Goal: Obtain resource: Download file/media

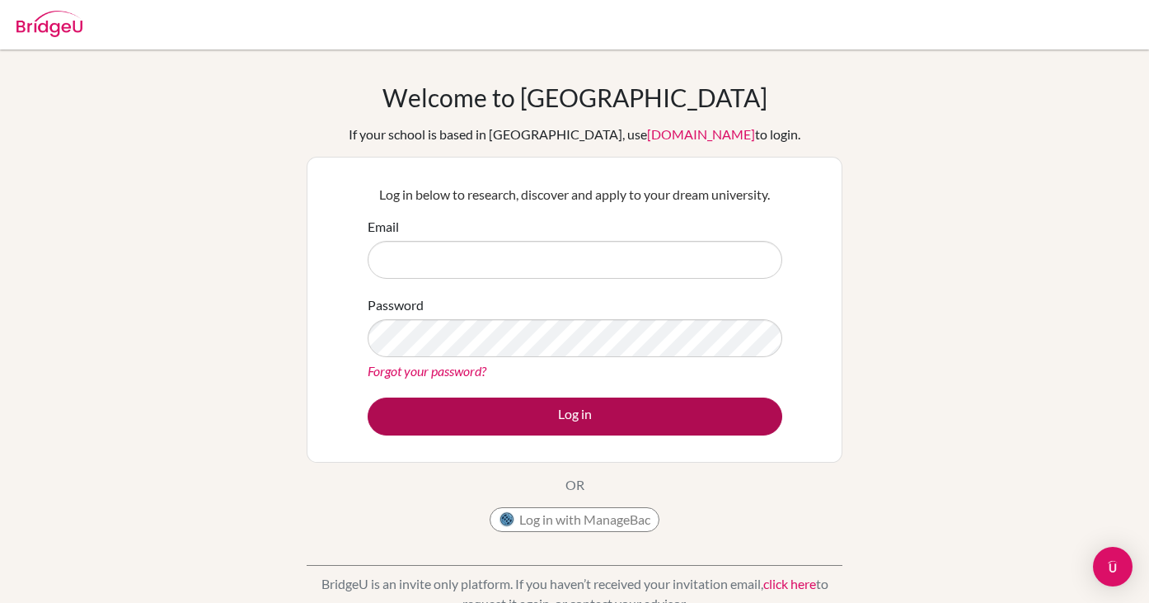
type input "[EMAIL_ADDRESS][DOMAIN_NAME]"
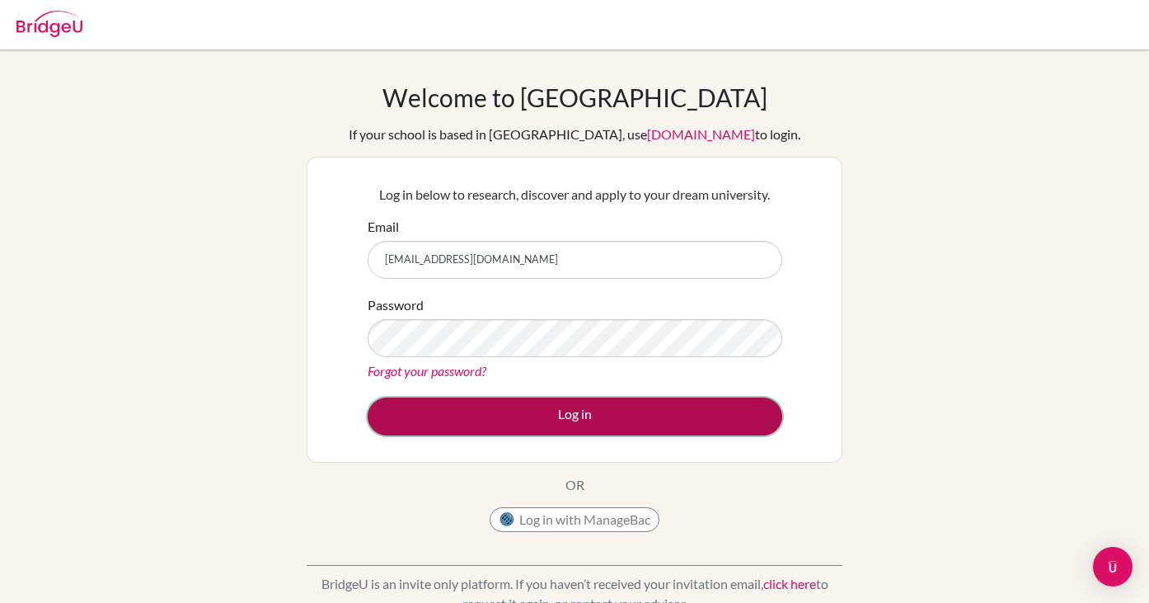
click at [461, 425] on button "Log in" at bounding box center [575, 416] width 415 height 38
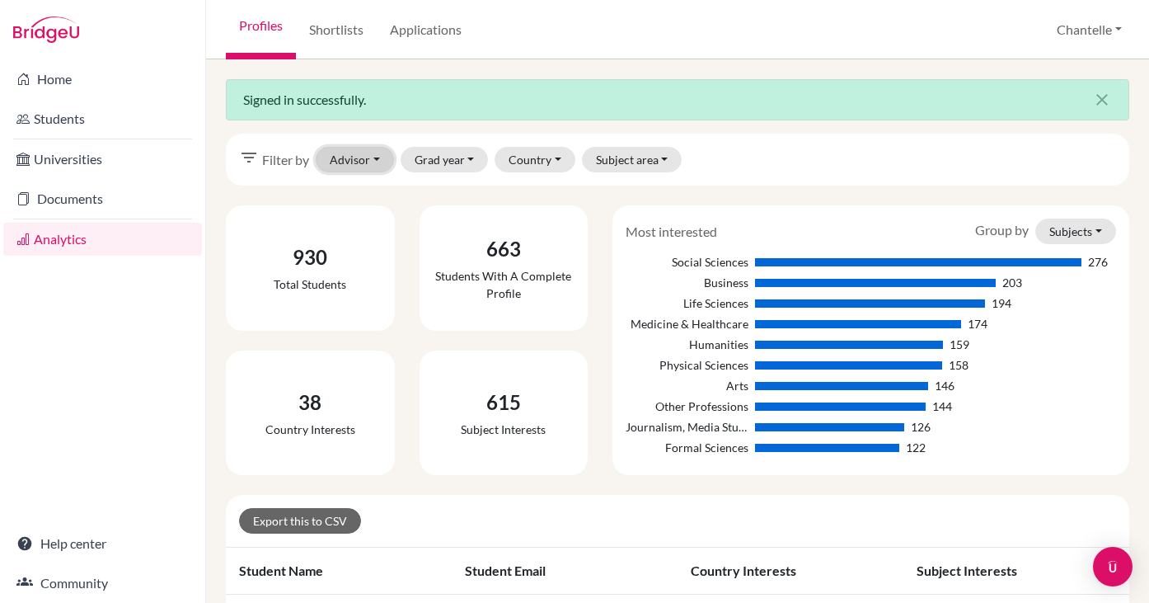
click at [353, 159] on button "Advisor" at bounding box center [355, 160] width 78 height 26
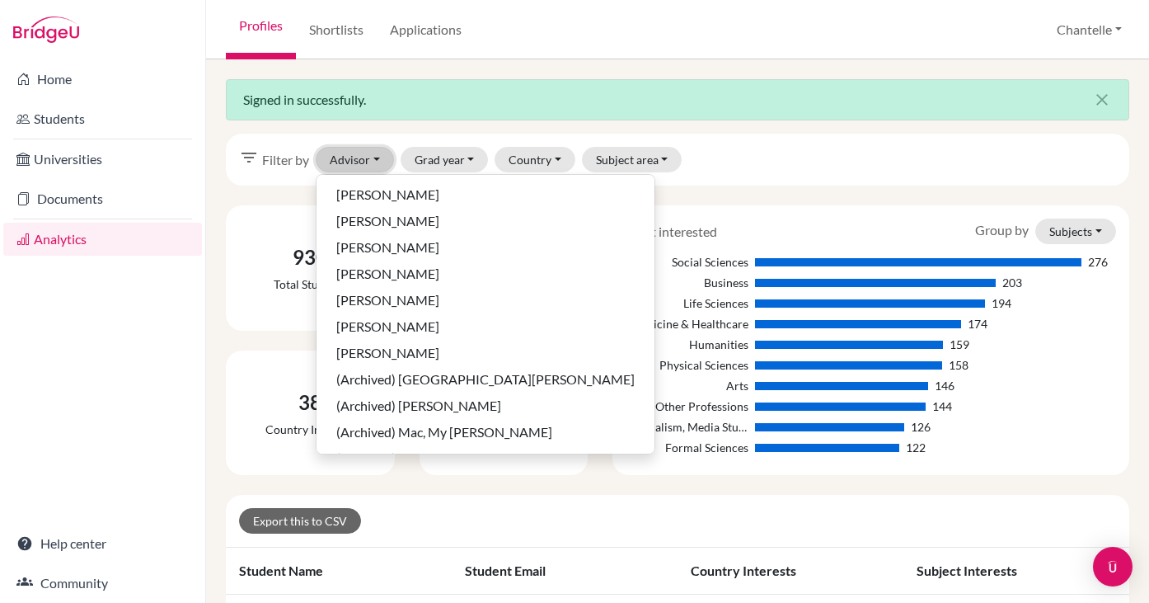
click at [353, 159] on button "Advisor" at bounding box center [355, 160] width 78 height 26
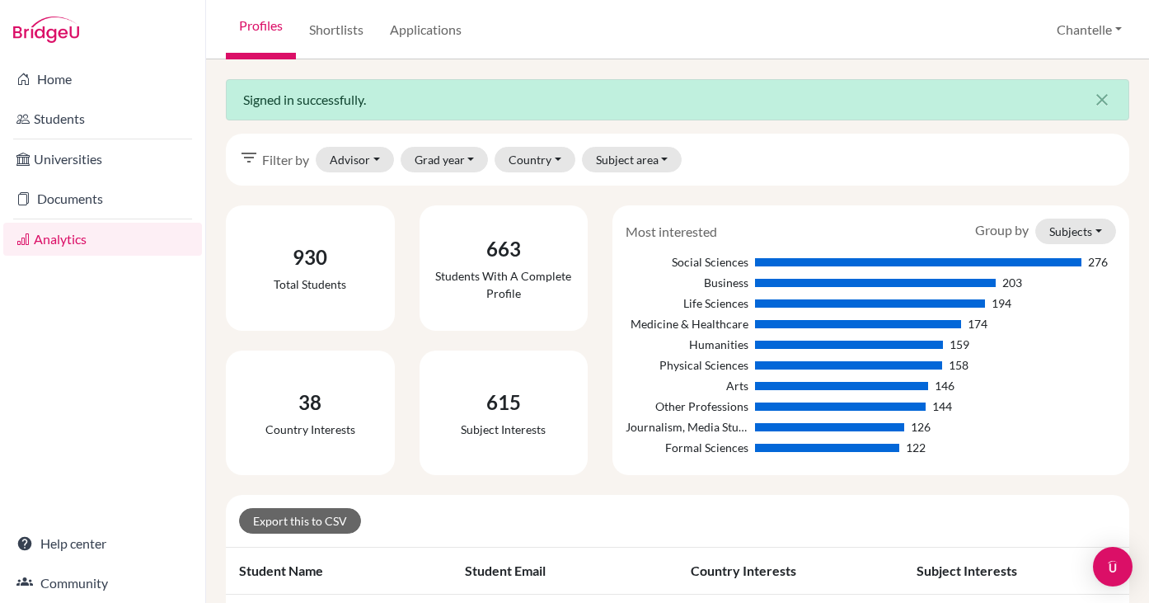
click at [442, 143] on div "filter_list Filter by Advisor [PERSON_NAME], [PERSON_NAME], [PERSON_NAME], [PER…" at bounding box center [678, 160] width 904 height 52
click at [415, 157] on button "Grad year" at bounding box center [445, 160] width 88 height 26
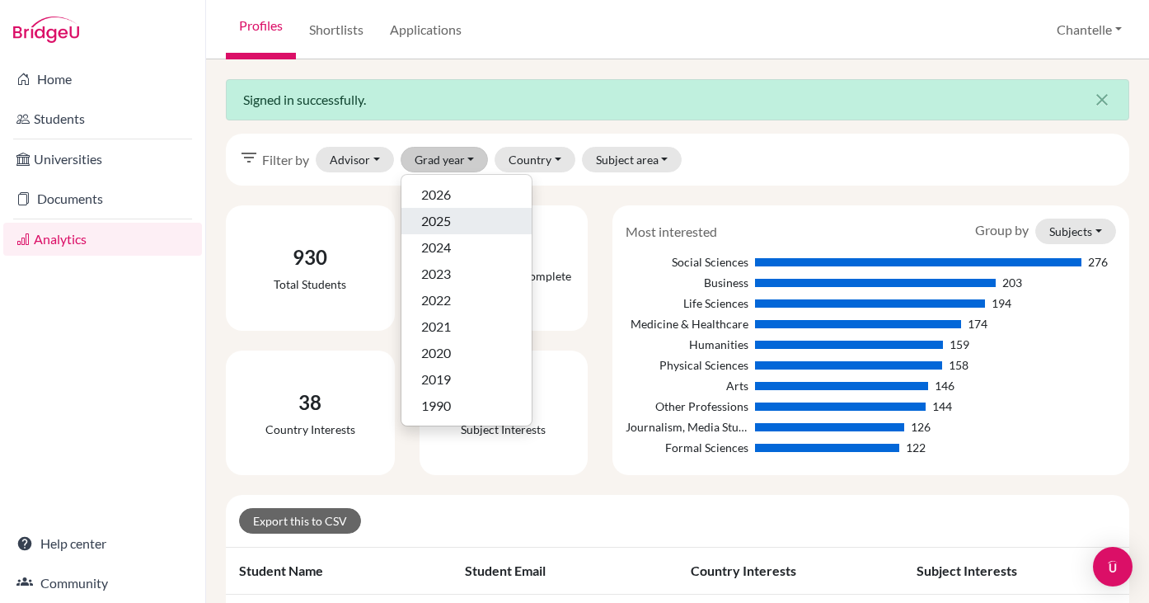
click at [441, 224] on span "2025" at bounding box center [436, 221] width 30 height 20
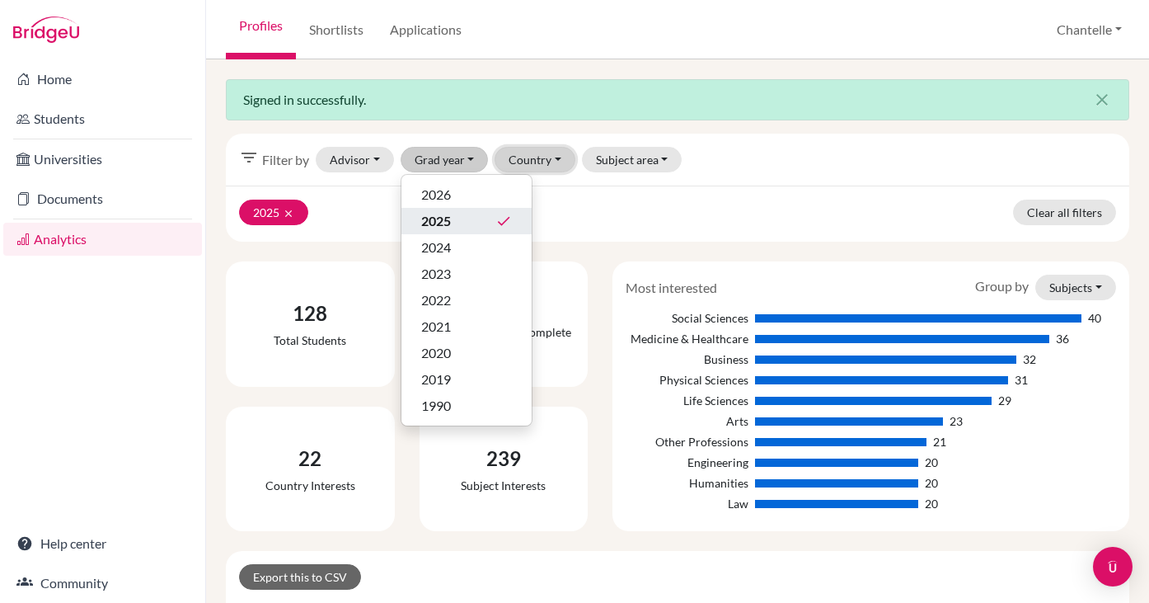
click at [535, 165] on button "Country" at bounding box center [535, 160] width 81 height 26
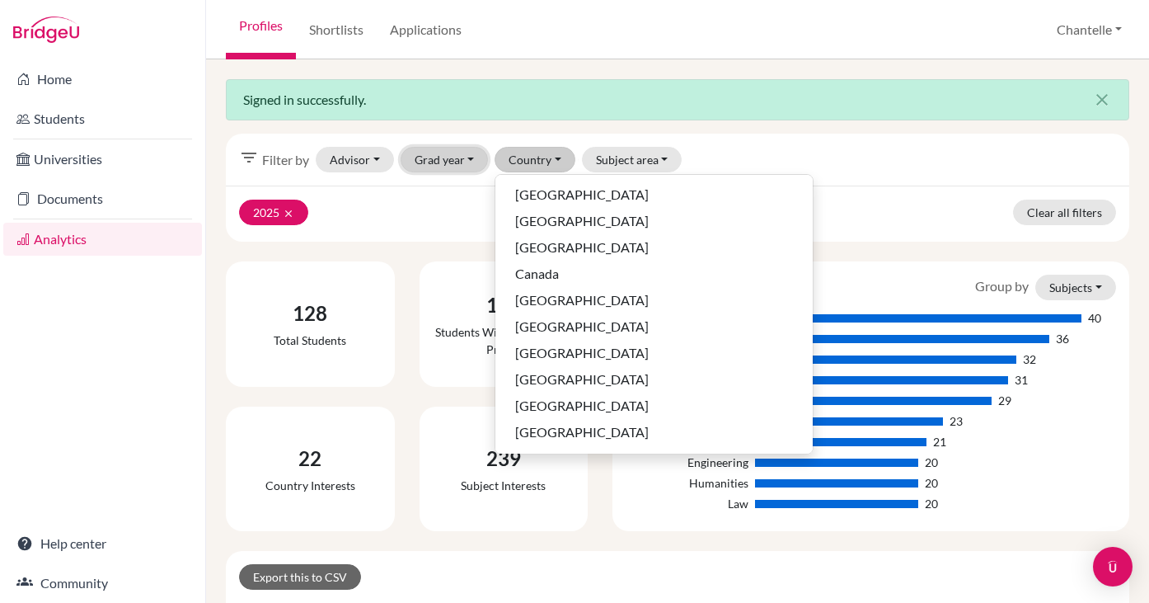
click at [441, 148] on button "Grad year" at bounding box center [445, 160] width 88 height 26
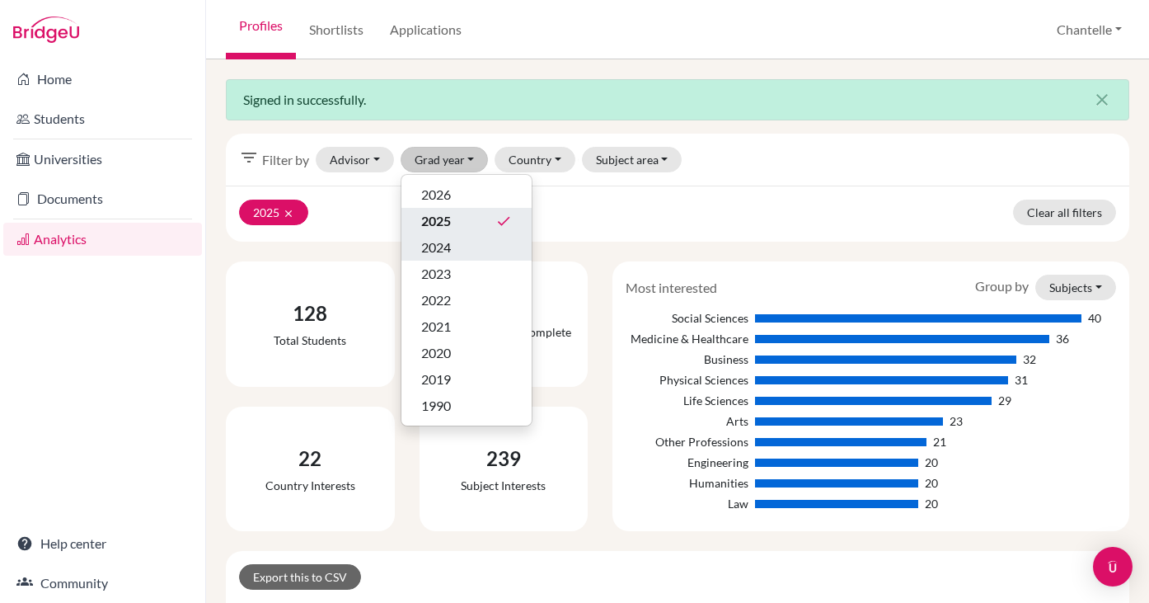
click at [448, 252] on span "2024" at bounding box center [436, 247] width 30 height 20
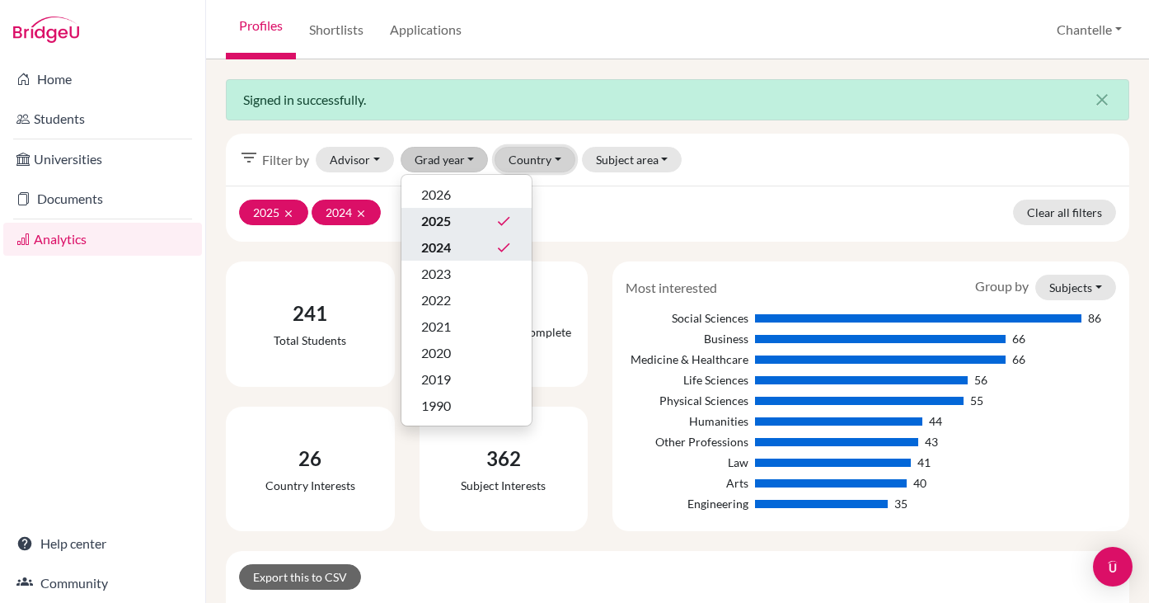
click at [524, 155] on button "Country" at bounding box center [535, 160] width 81 height 26
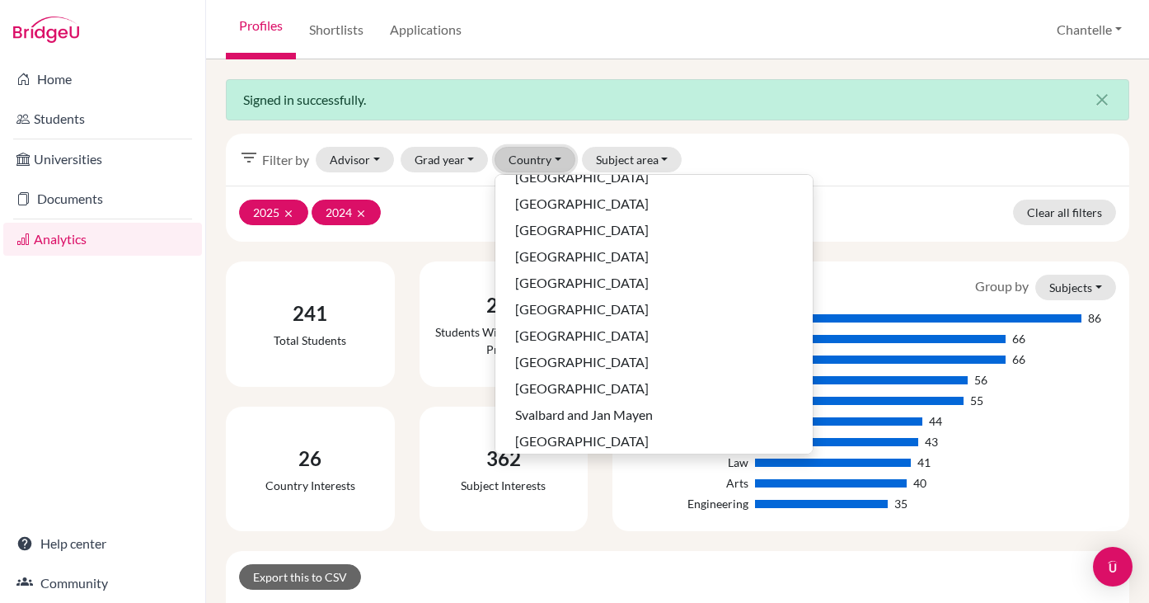
scroll to position [737, 0]
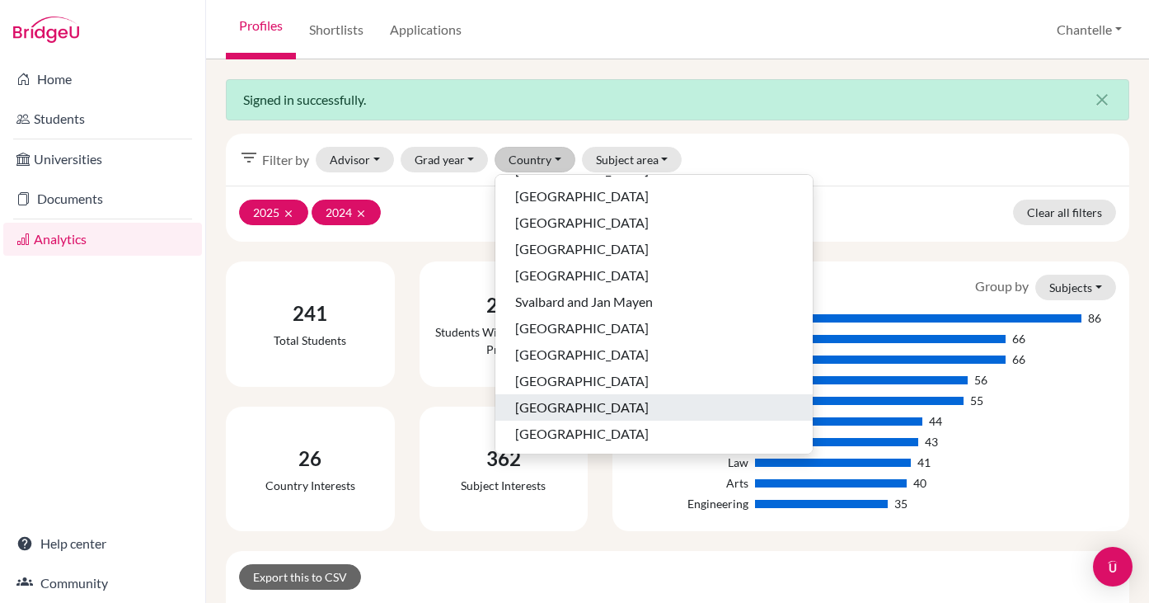
click at [550, 406] on span "[GEOGRAPHIC_DATA]" at bounding box center [582, 407] width 134 height 20
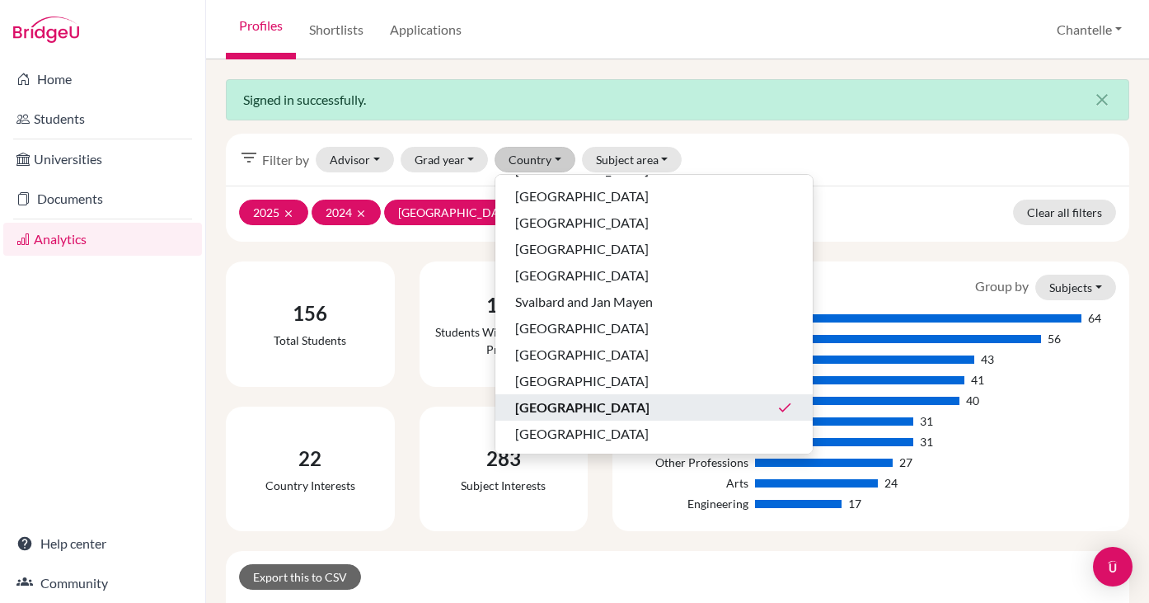
click at [801, 234] on div "2025 clear 2024 clear United Kingdom clear Clear all filters" at bounding box center [678, 214] width 904 height 56
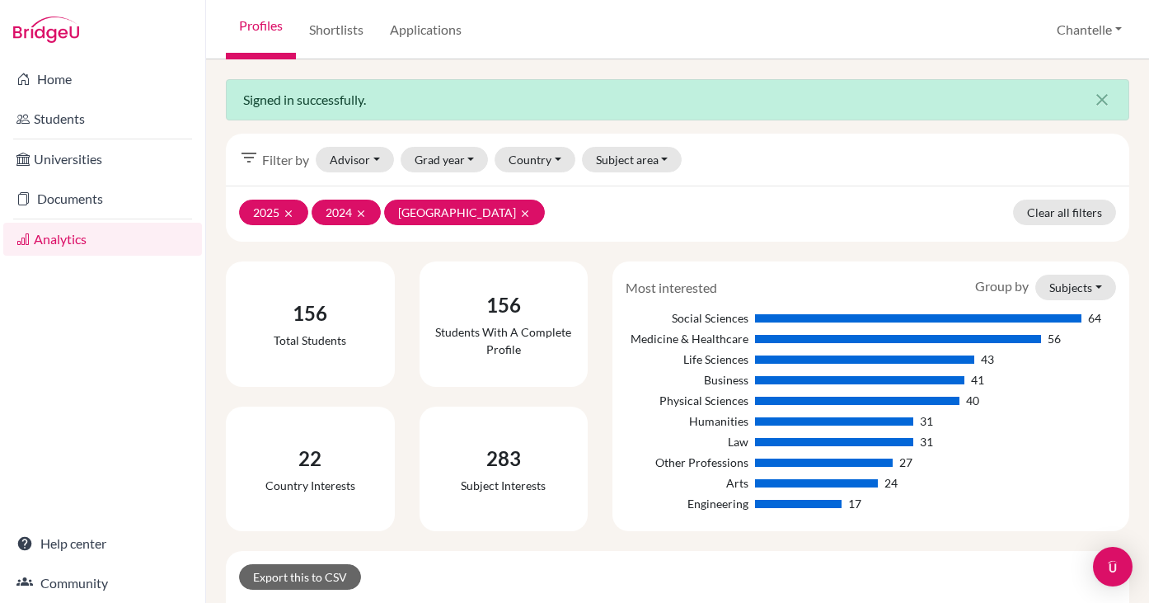
click at [574, 144] on div "filter_list Filter by Advisor Aldridge, Robert Folden, Jaren Fung, Elsa Hockley…" at bounding box center [678, 160] width 904 height 52
click at [620, 166] on button "Subject area" at bounding box center [632, 160] width 101 height 26
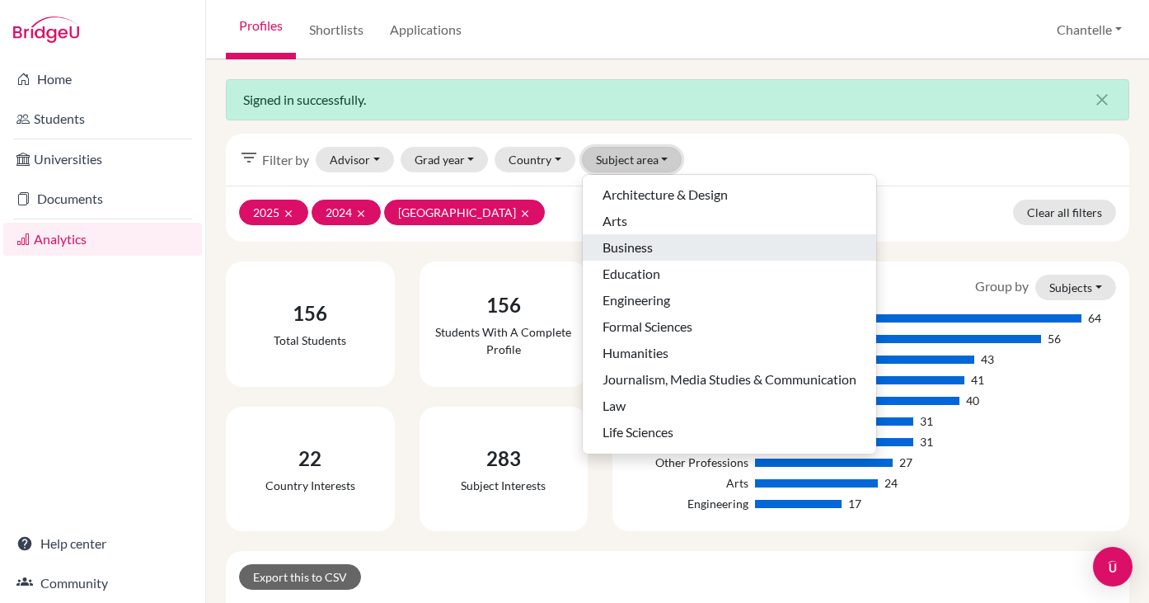
scroll to position [104, 0]
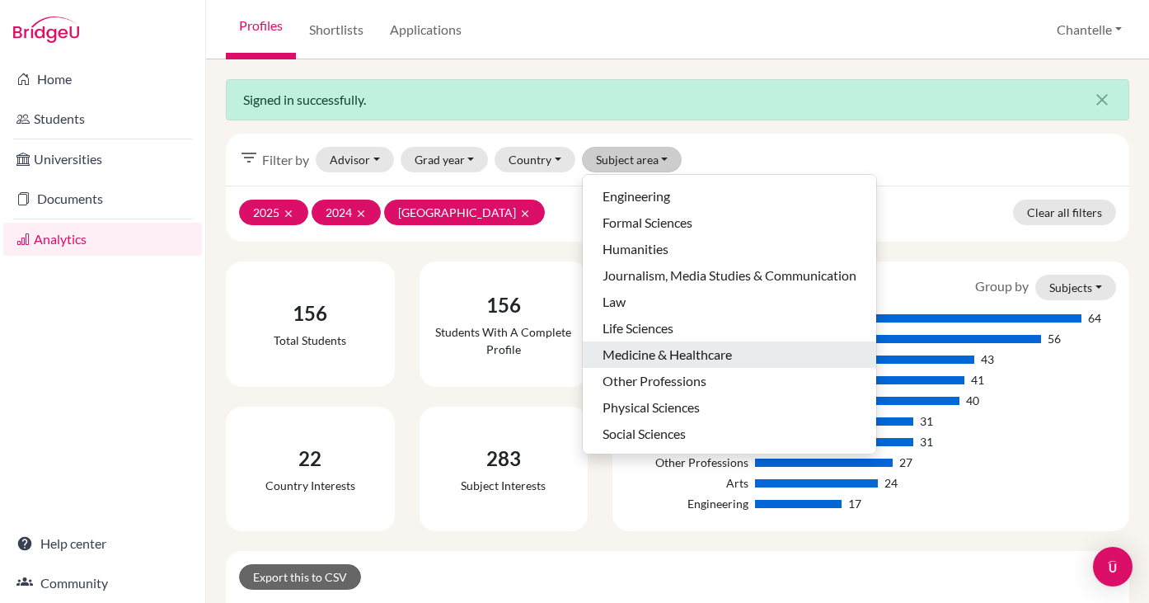
click at [657, 355] on span "Medicine & Healthcare" at bounding box center [667, 355] width 129 height 20
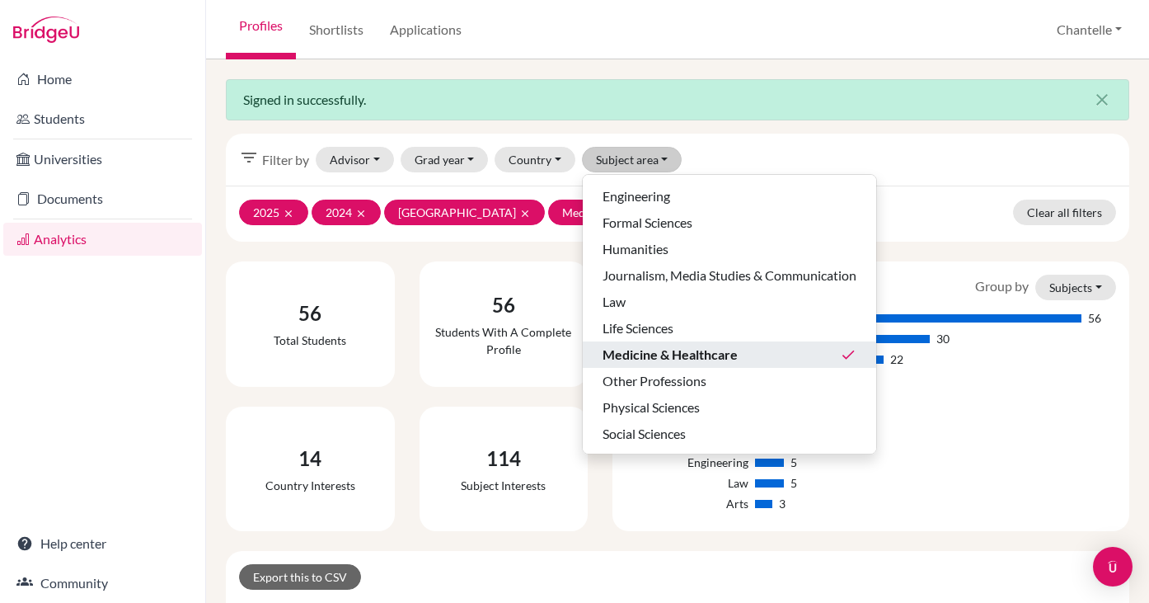
click at [928, 104] on div "Signed in successfully. close" at bounding box center [678, 99] width 904 height 41
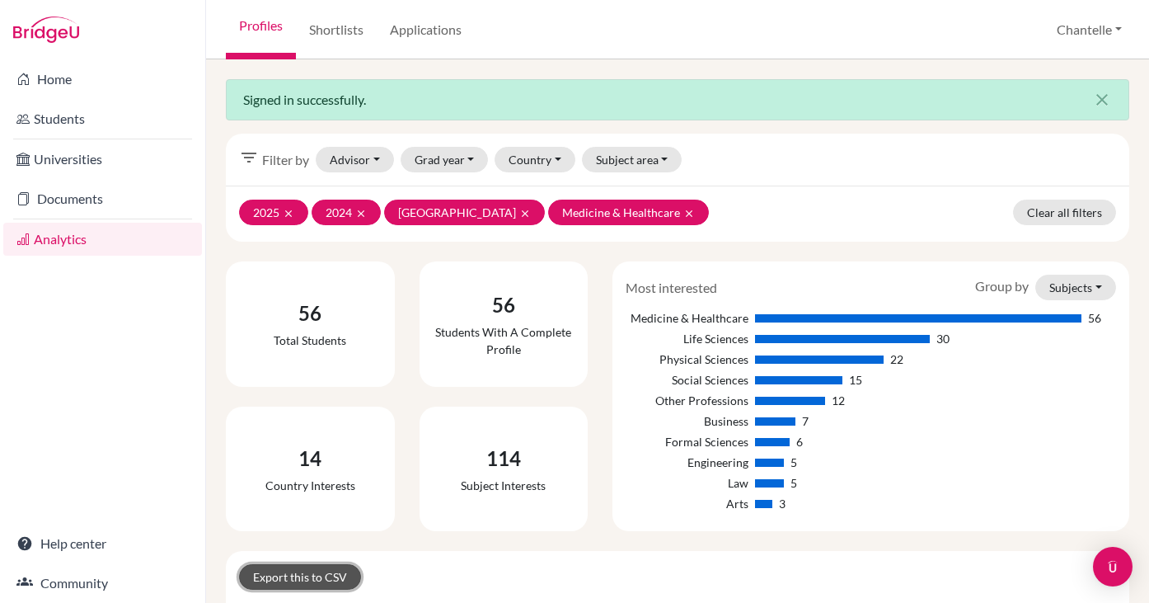
click at [291, 576] on link "Export this to CSV" at bounding box center [300, 577] width 122 height 26
click at [425, 24] on link "Applications" at bounding box center [426, 29] width 98 height 59
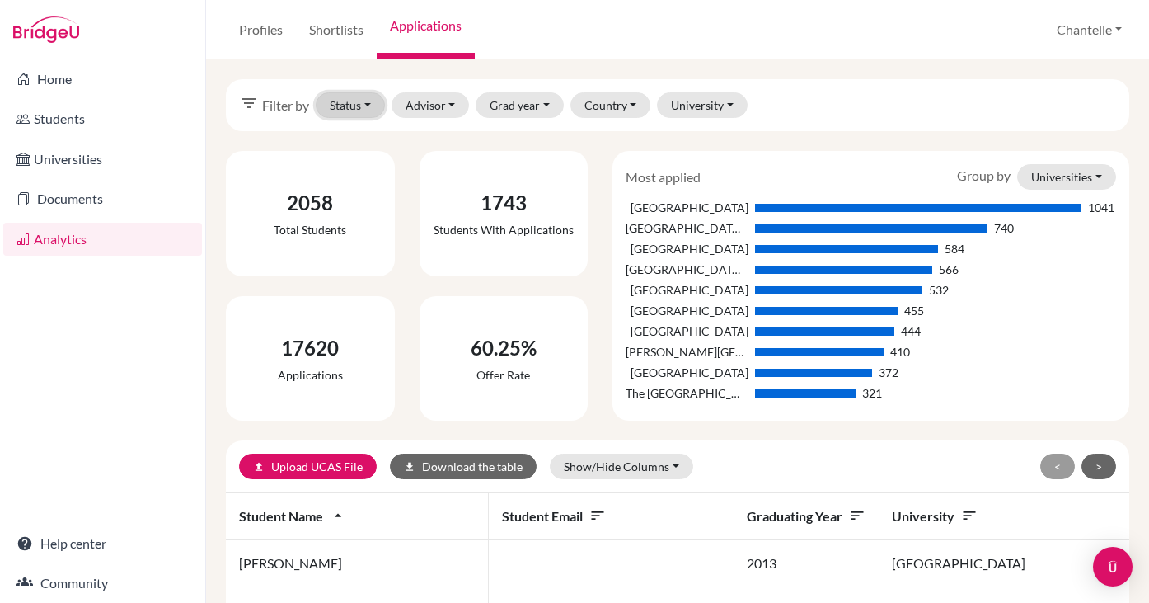
click at [341, 109] on button "Status" at bounding box center [350, 105] width 69 height 26
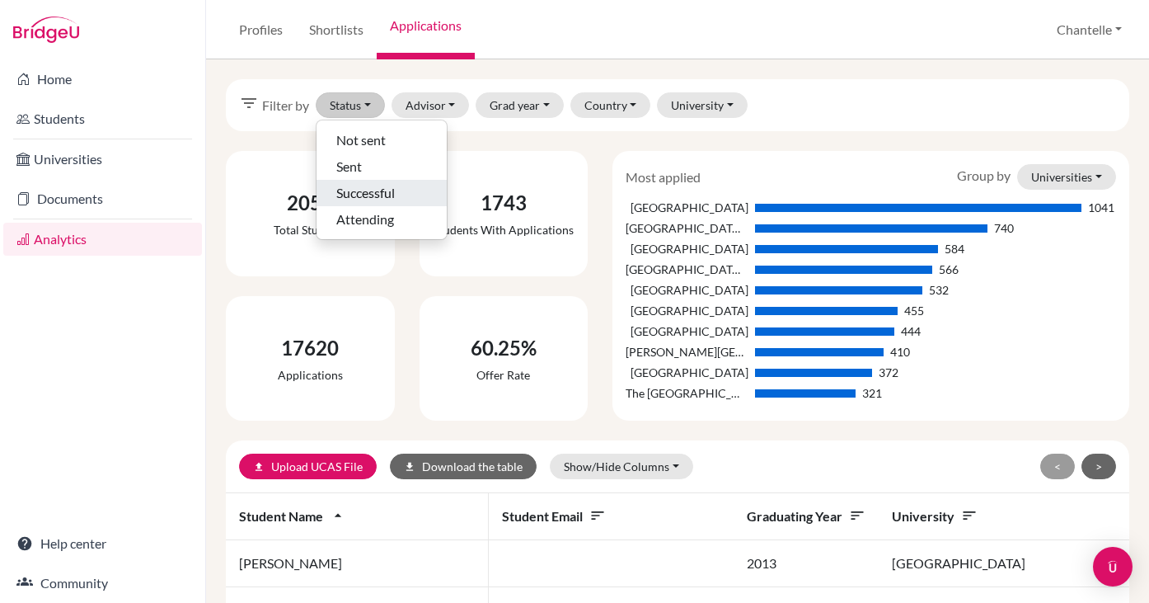
click at [362, 201] on span "Successful" at bounding box center [365, 193] width 59 height 20
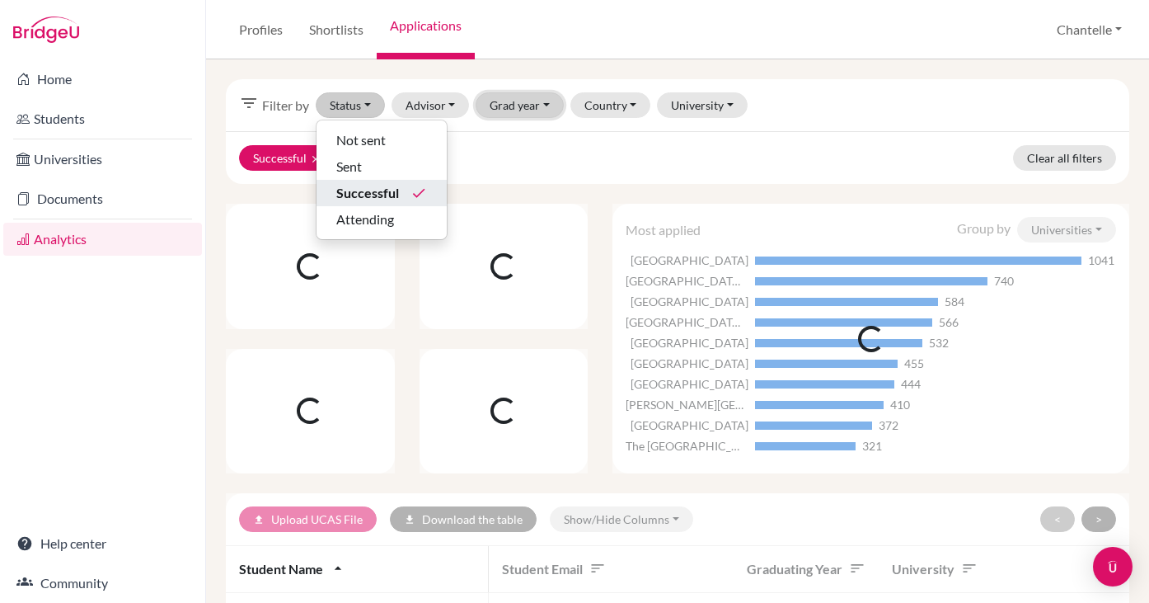
click at [504, 104] on button "Grad year" at bounding box center [520, 105] width 88 height 26
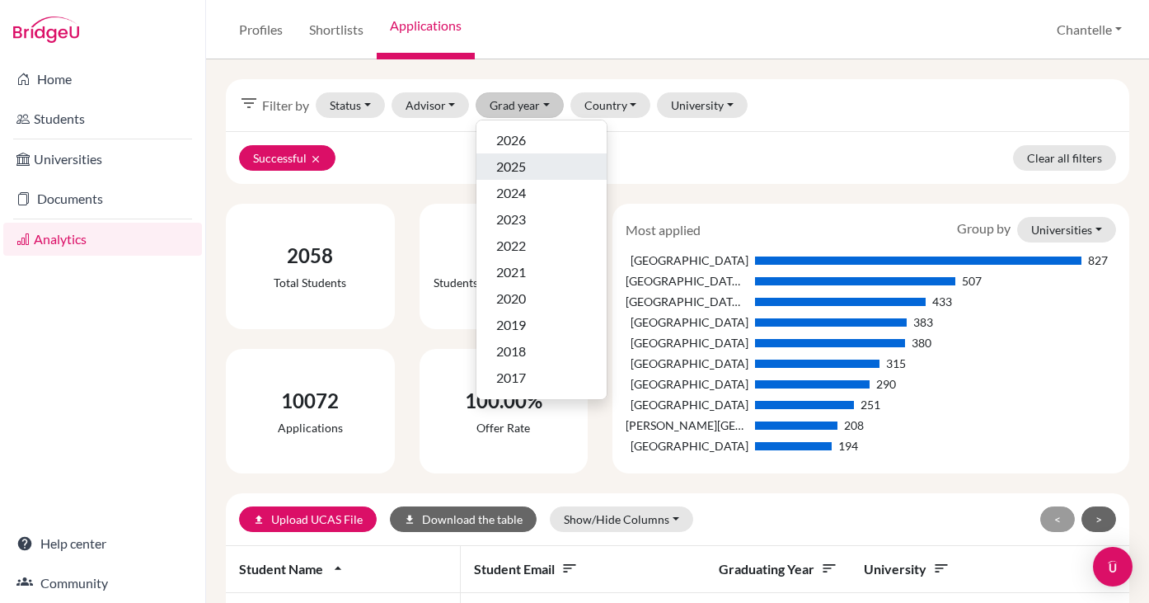
click at [515, 169] on span "2025" at bounding box center [511, 167] width 30 height 20
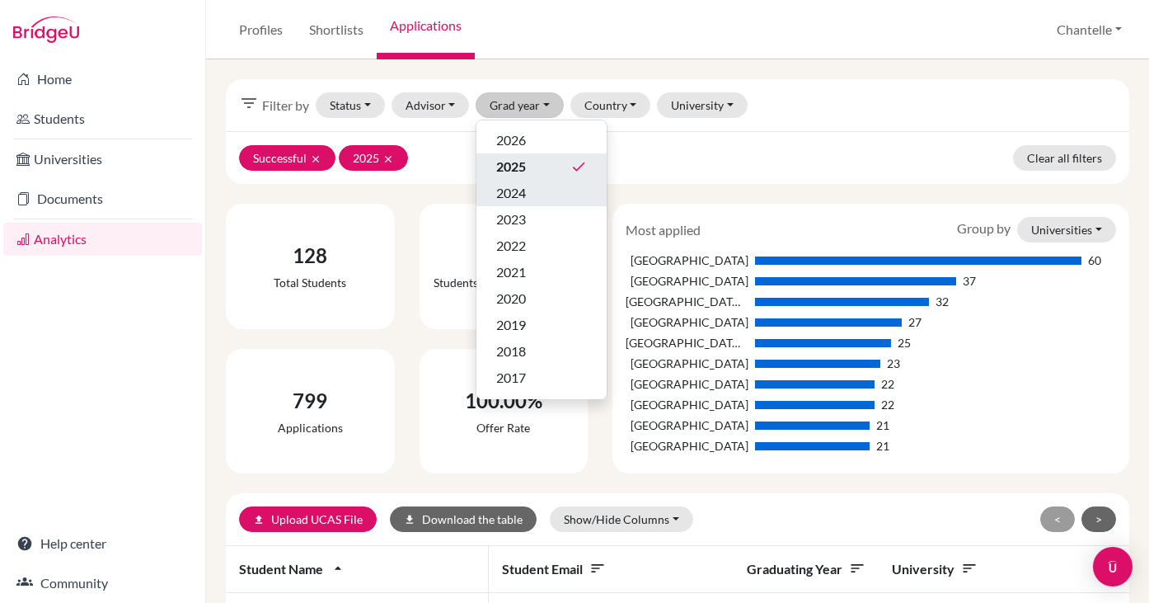
click at [519, 186] on span "2024" at bounding box center [511, 193] width 30 height 20
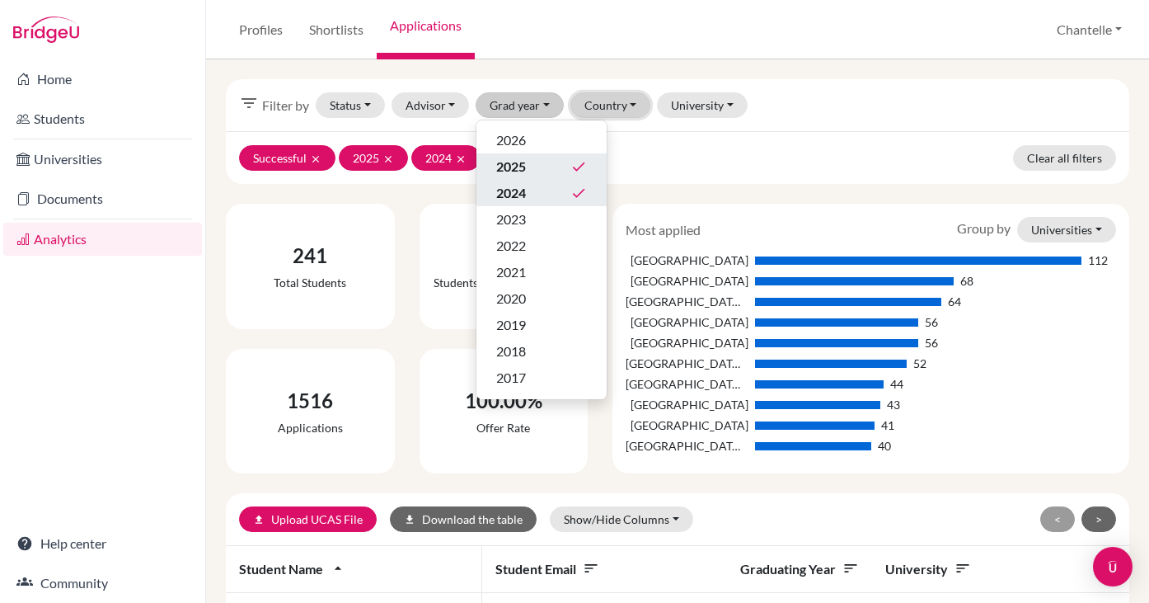
click at [615, 106] on button "Country" at bounding box center [611, 105] width 81 height 26
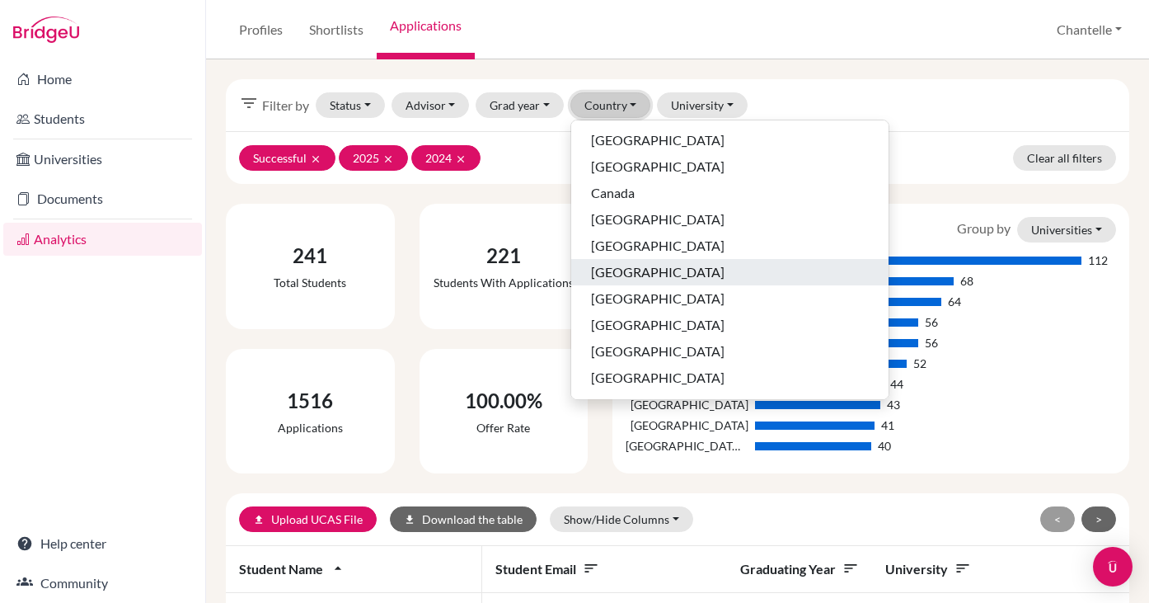
scroll to position [605, 0]
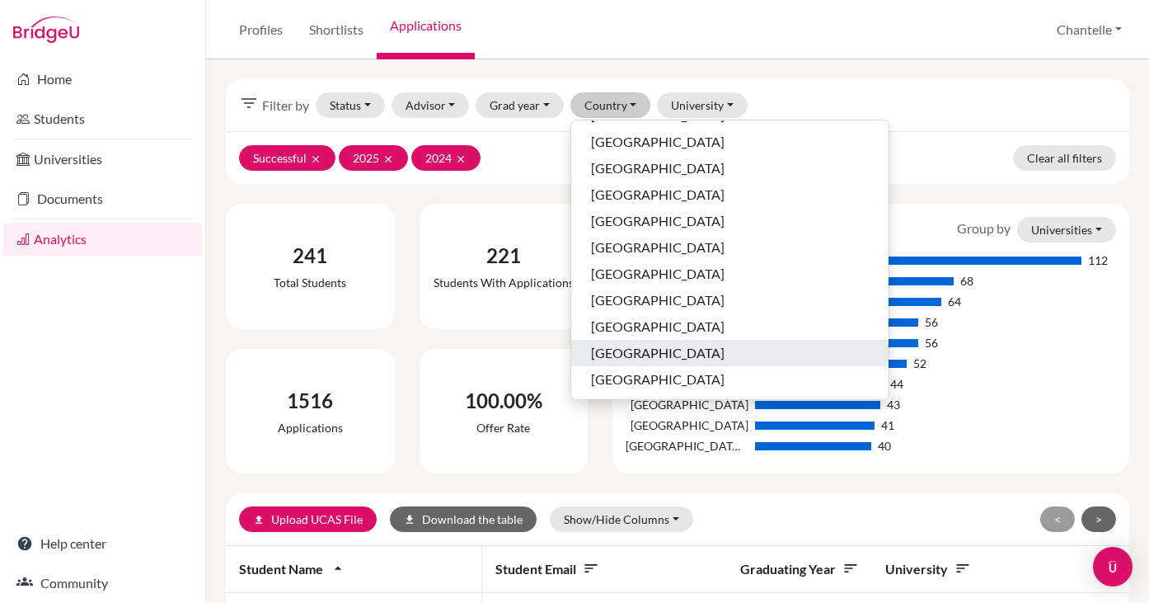
click at [633, 357] on span "[GEOGRAPHIC_DATA]" at bounding box center [658, 353] width 134 height 20
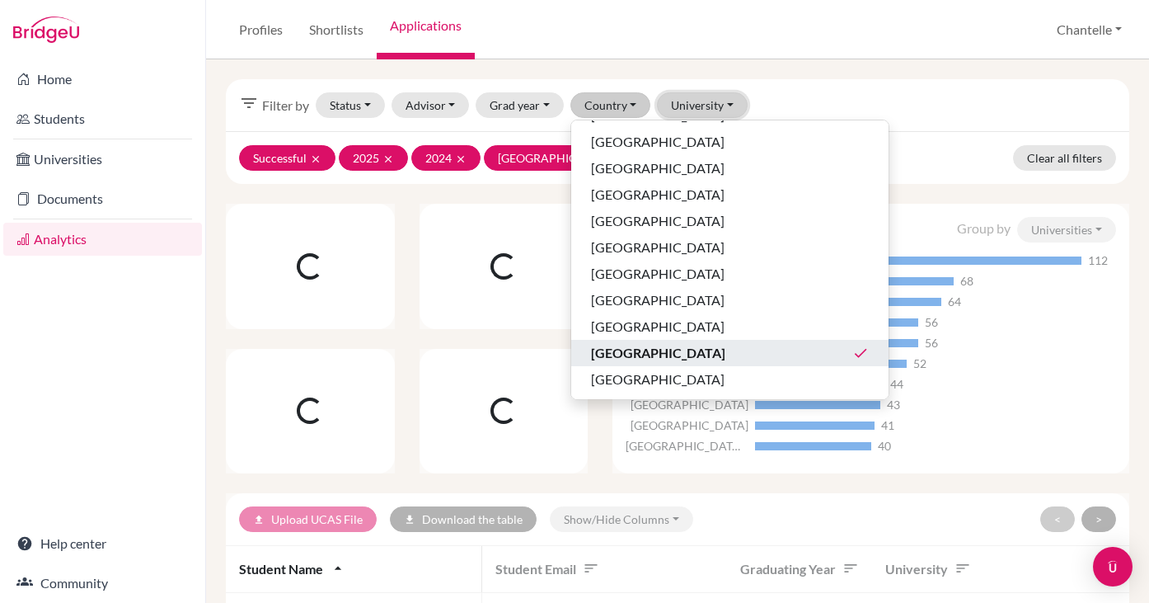
click at [681, 107] on button "University" at bounding box center [702, 105] width 91 height 26
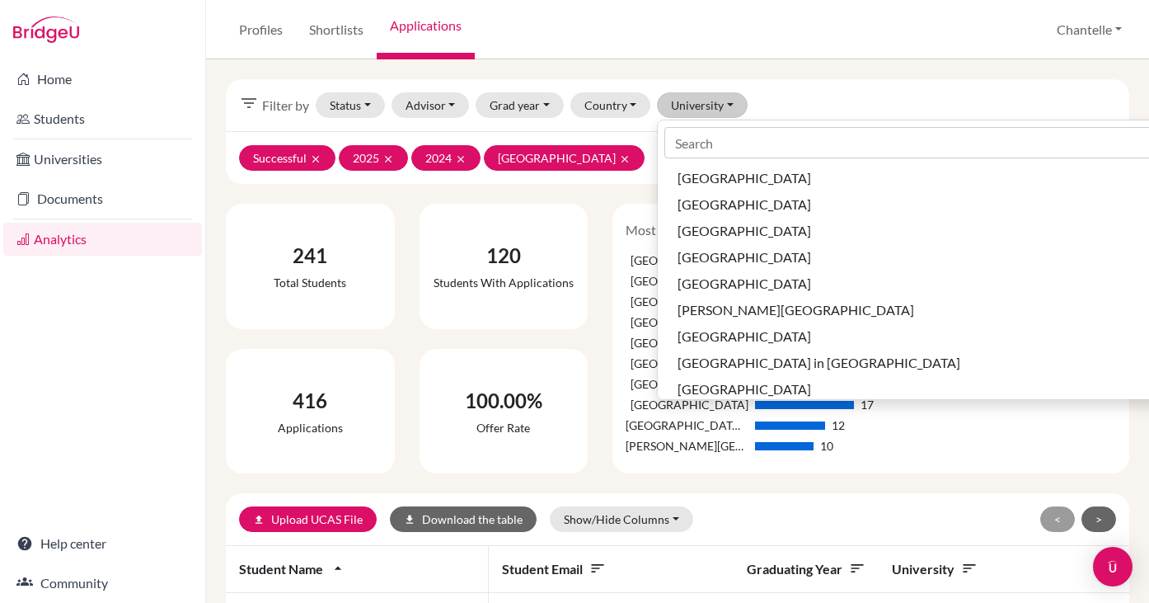
click at [818, 80] on div "filter_list Filter by Status Not sent Sent Successful done Attending Advisor [P…" at bounding box center [678, 105] width 904 height 52
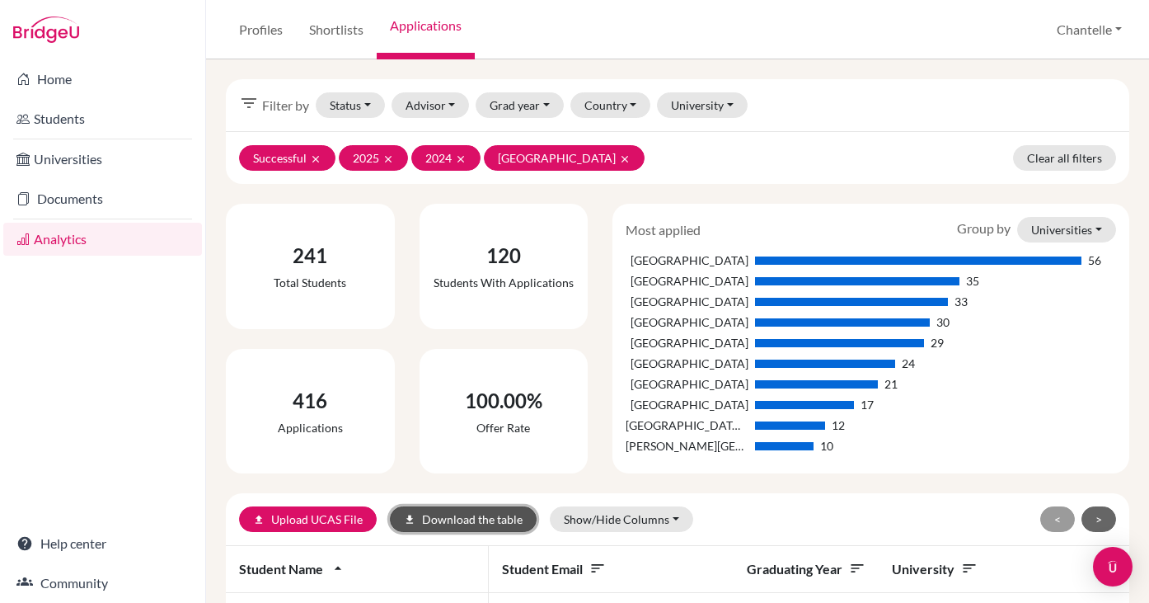
click at [450, 515] on button "download Download the table" at bounding box center [463, 519] width 147 height 26
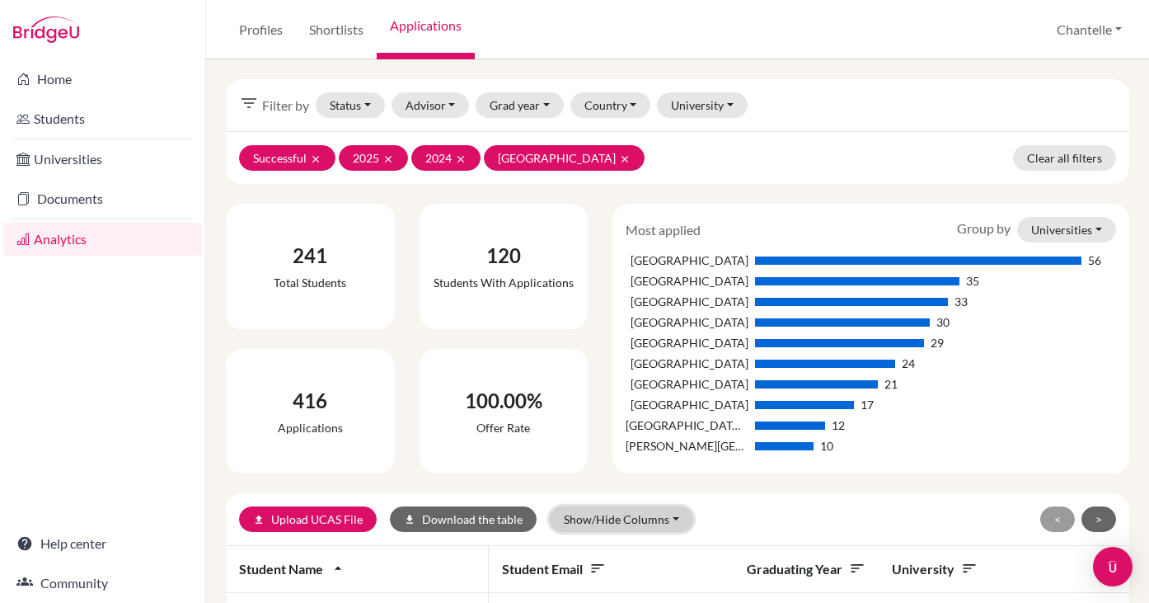
click at [598, 525] on button "Show/Hide Columns" at bounding box center [621, 519] width 143 height 26
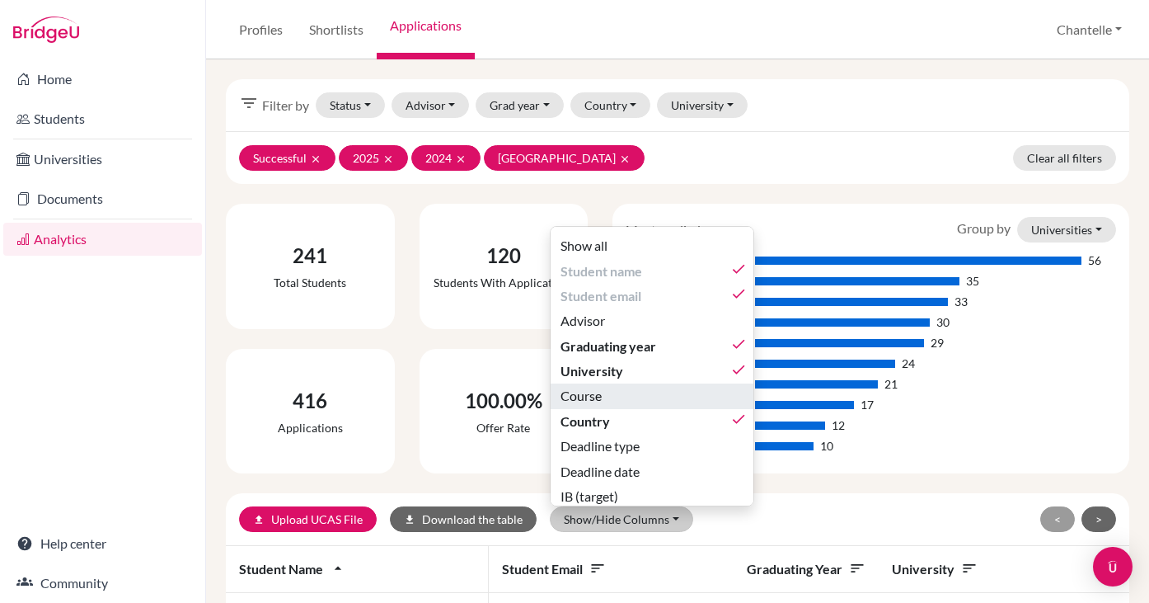
click at [612, 398] on div "Course" at bounding box center [654, 396] width 186 height 20
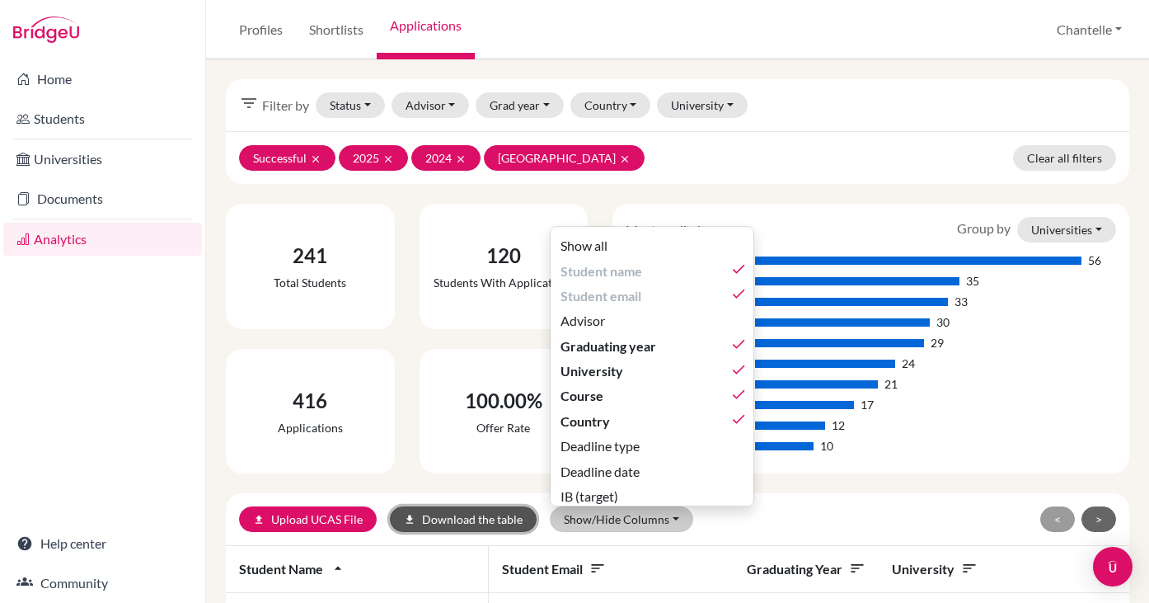
click at [443, 520] on button "download Download the table" at bounding box center [463, 519] width 147 height 26
